Goal: Information Seeking & Learning: Find specific fact

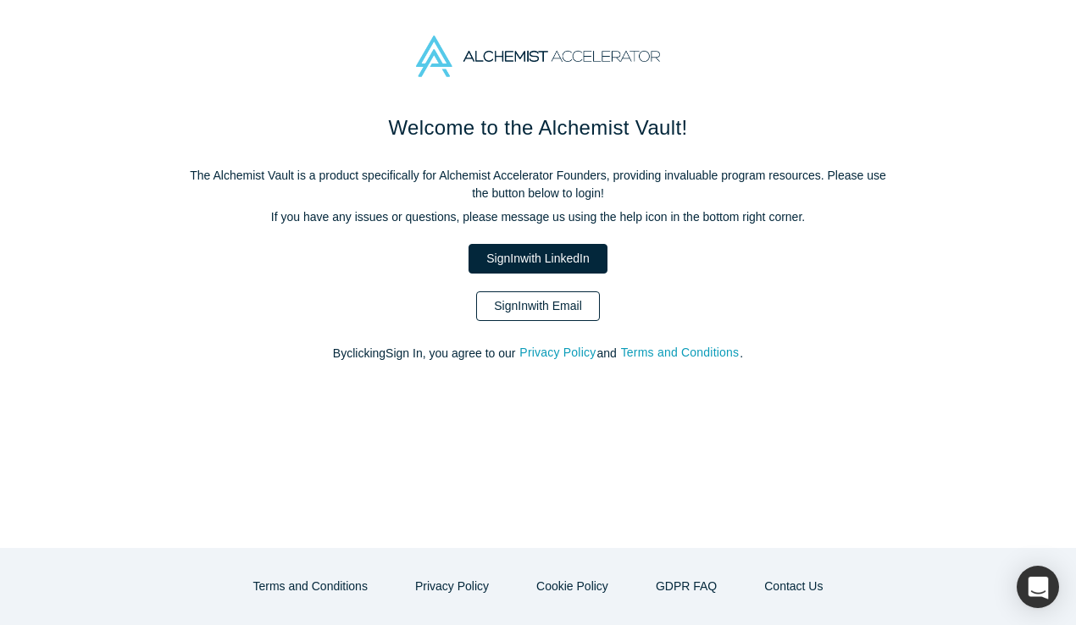
click at [579, 300] on link "Sign In with Email" at bounding box center [538, 306] width 124 height 30
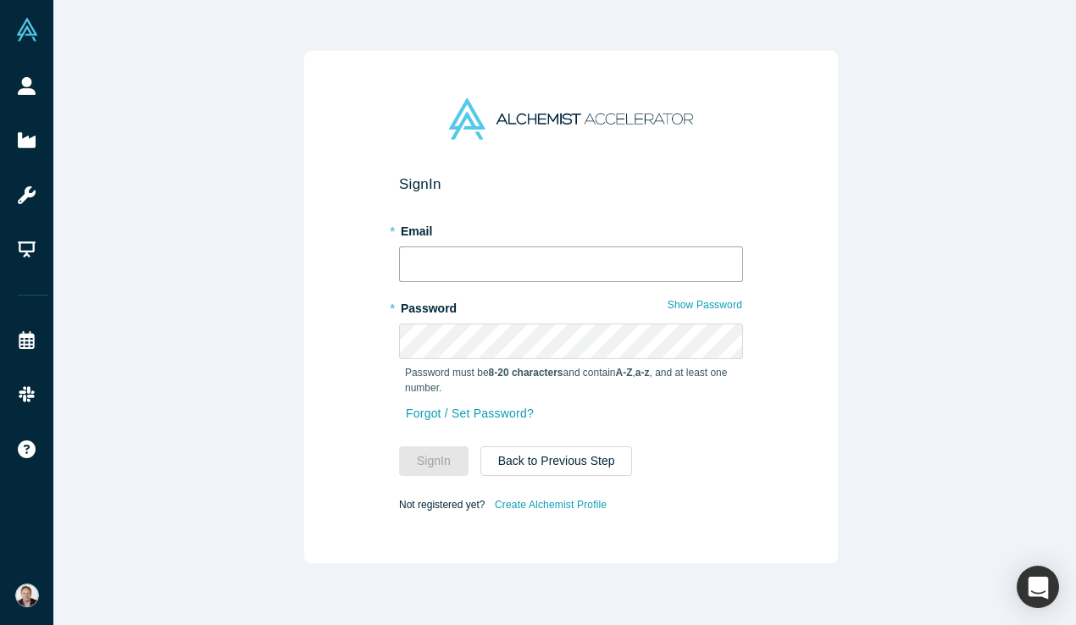
click at [533, 265] on input "text" at bounding box center [571, 265] width 344 height 36
type input "[PERSON_NAME][EMAIL_ADDRESS][DOMAIN_NAME]"
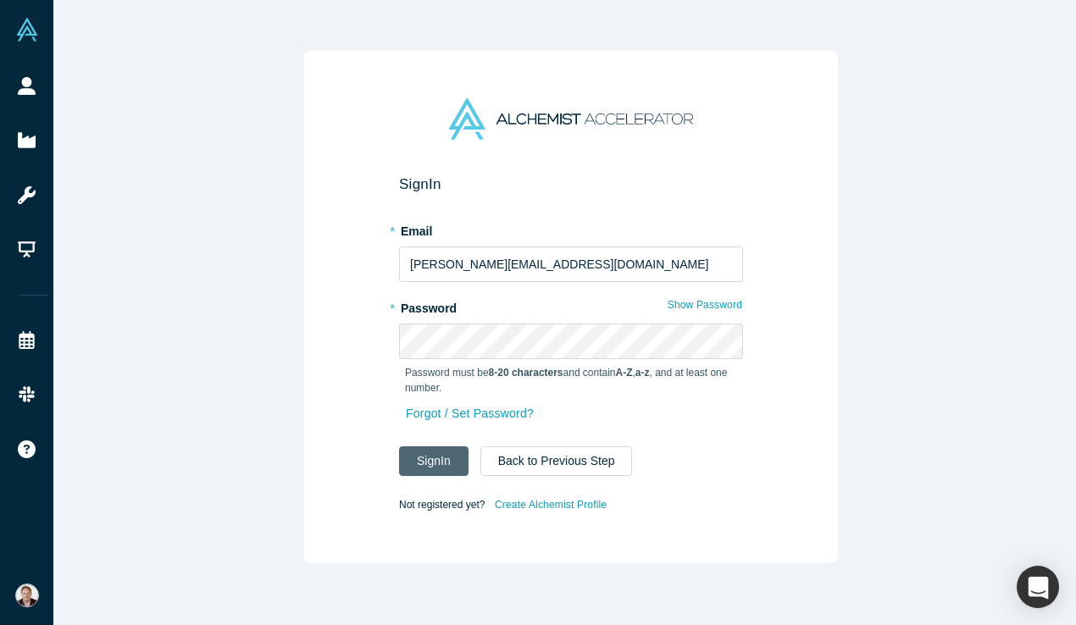
click at [429, 447] on button "Sign In" at bounding box center [433, 461] width 69 height 30
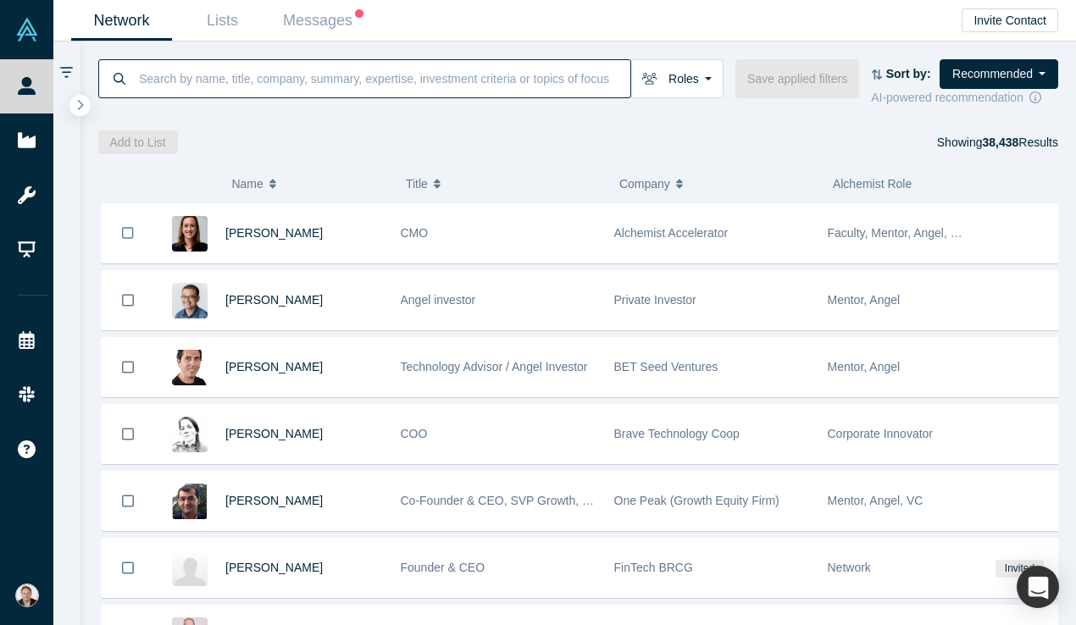
click at [336, 82] on input at bounding box center [383, 78] width 493 height 40
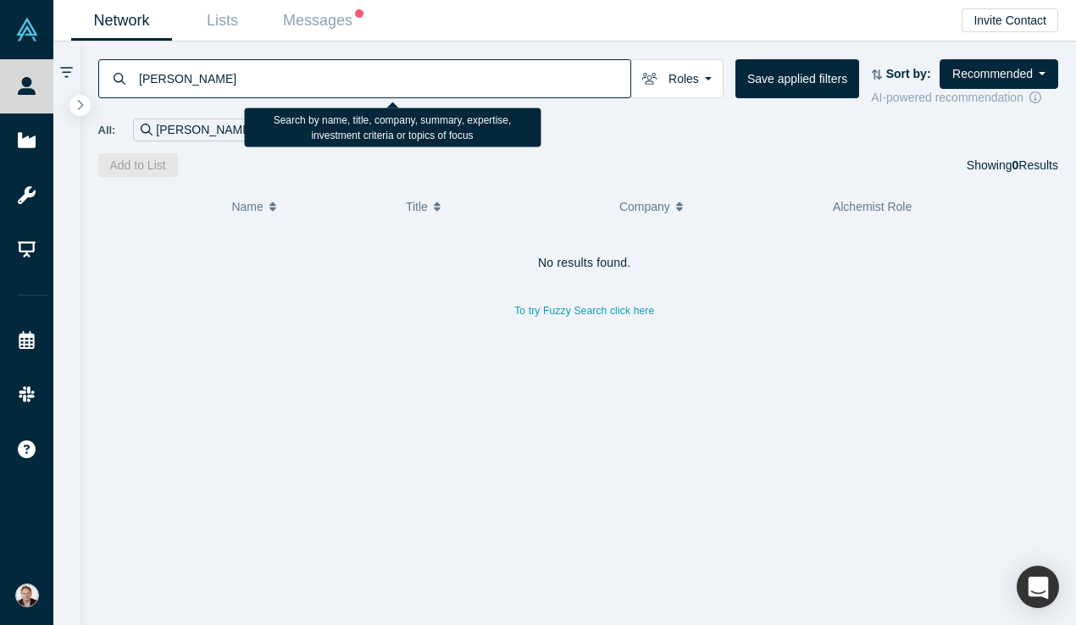
click at [174, 77] on input "[PERSON_NAME]" at bounding box center [383, 78] width 493 height 40
drag, startPoint x: 203, startPoint y: 75, endPoint x: 174, endPoint y: 74, distance: 29.7
click at [174, 74] on input "[PERSON_NAME]" at bounding box center [383, 78] width 493 height 40
type input "[PERSON_NAME]"
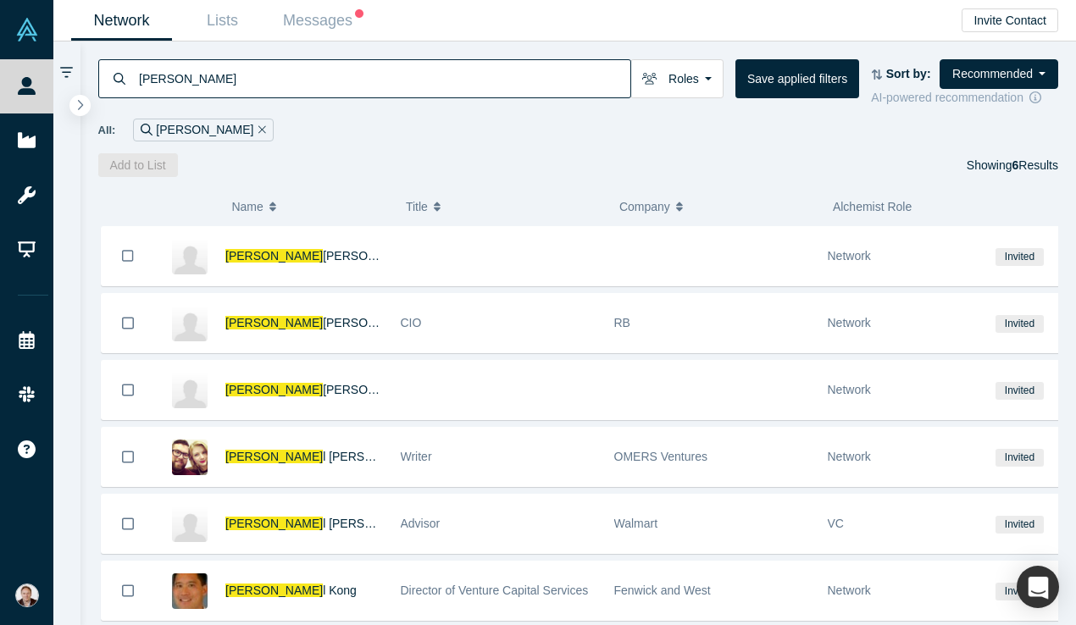
click at [258, 124] on icon "Remove Filter" at bounding box center [262, 130] width 8 height 12
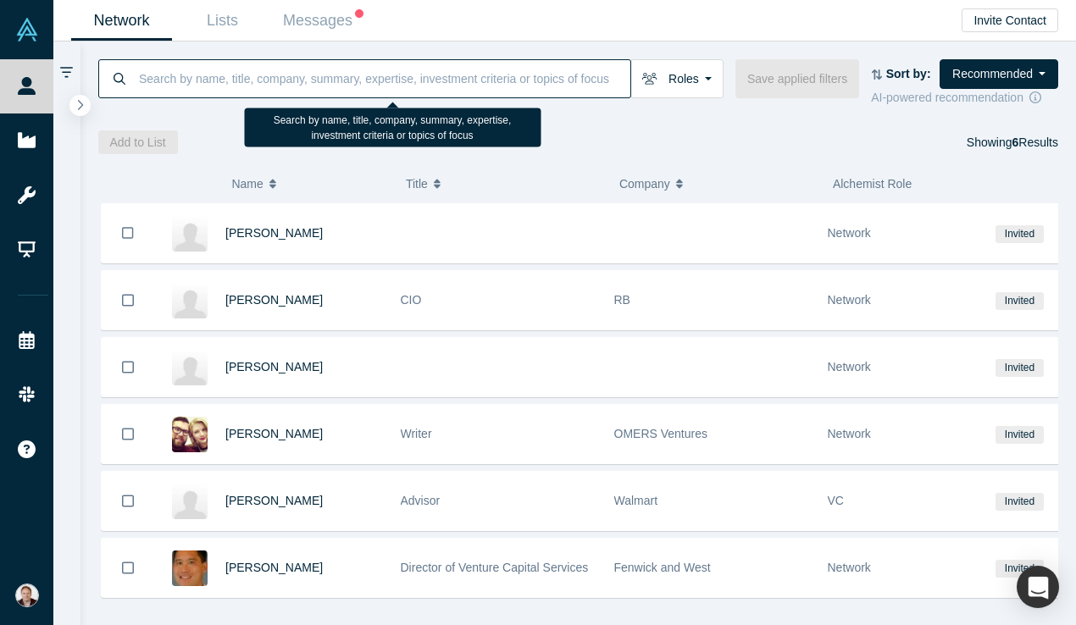
click at [176, 79] on input at bounding box center [383, 78] width 493 height 40
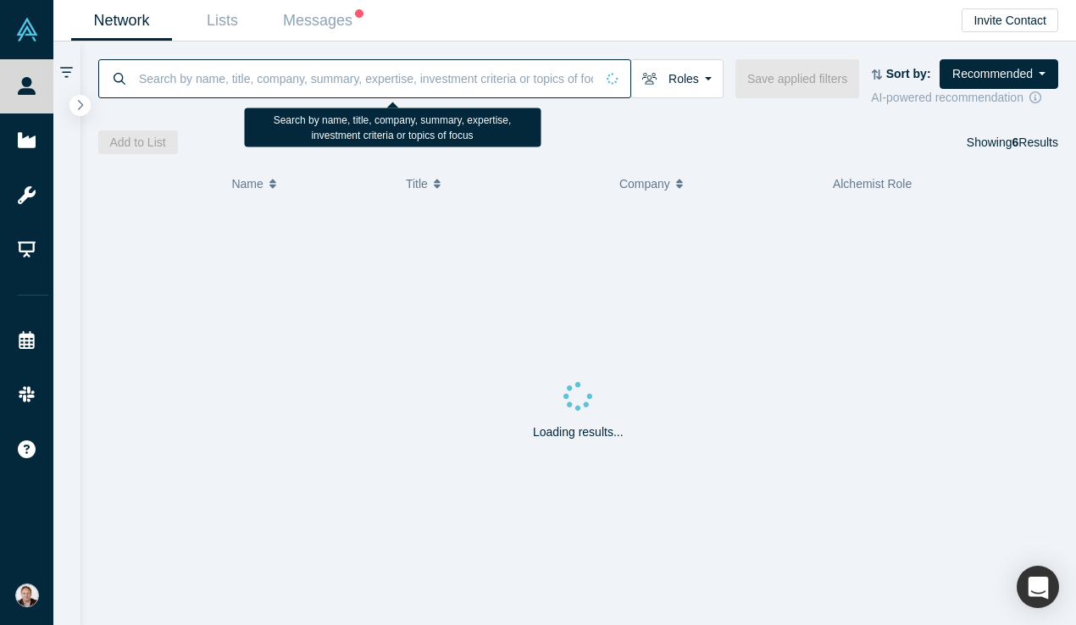
paste input "[PERSON_NAME]"
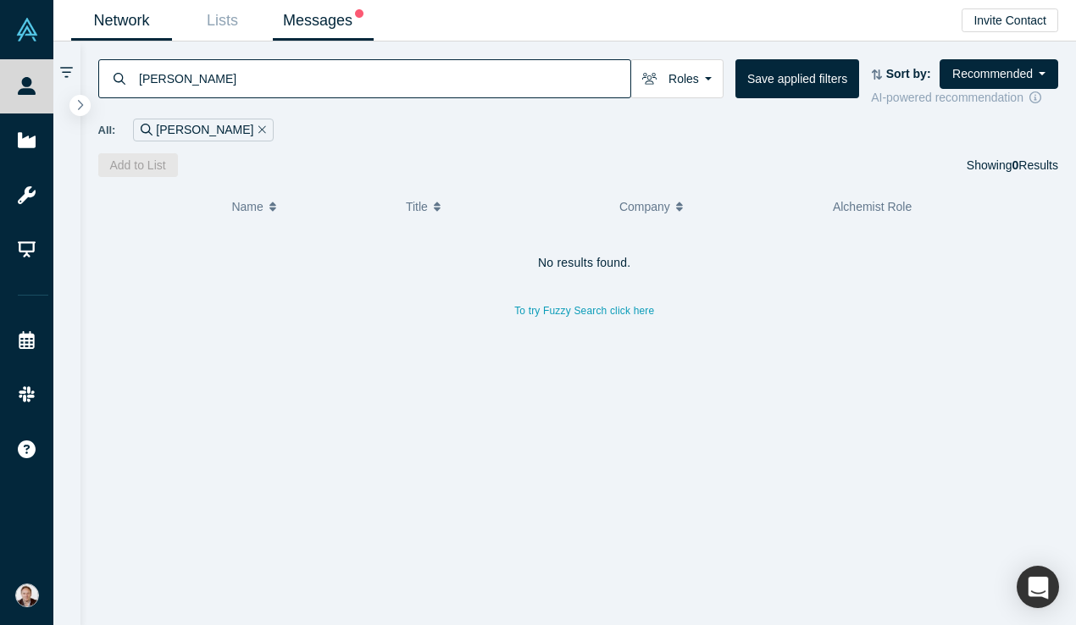
type input "[PERSON_NAME]"
